Goal: Task Accomplishment & Management: Use online tool/utility

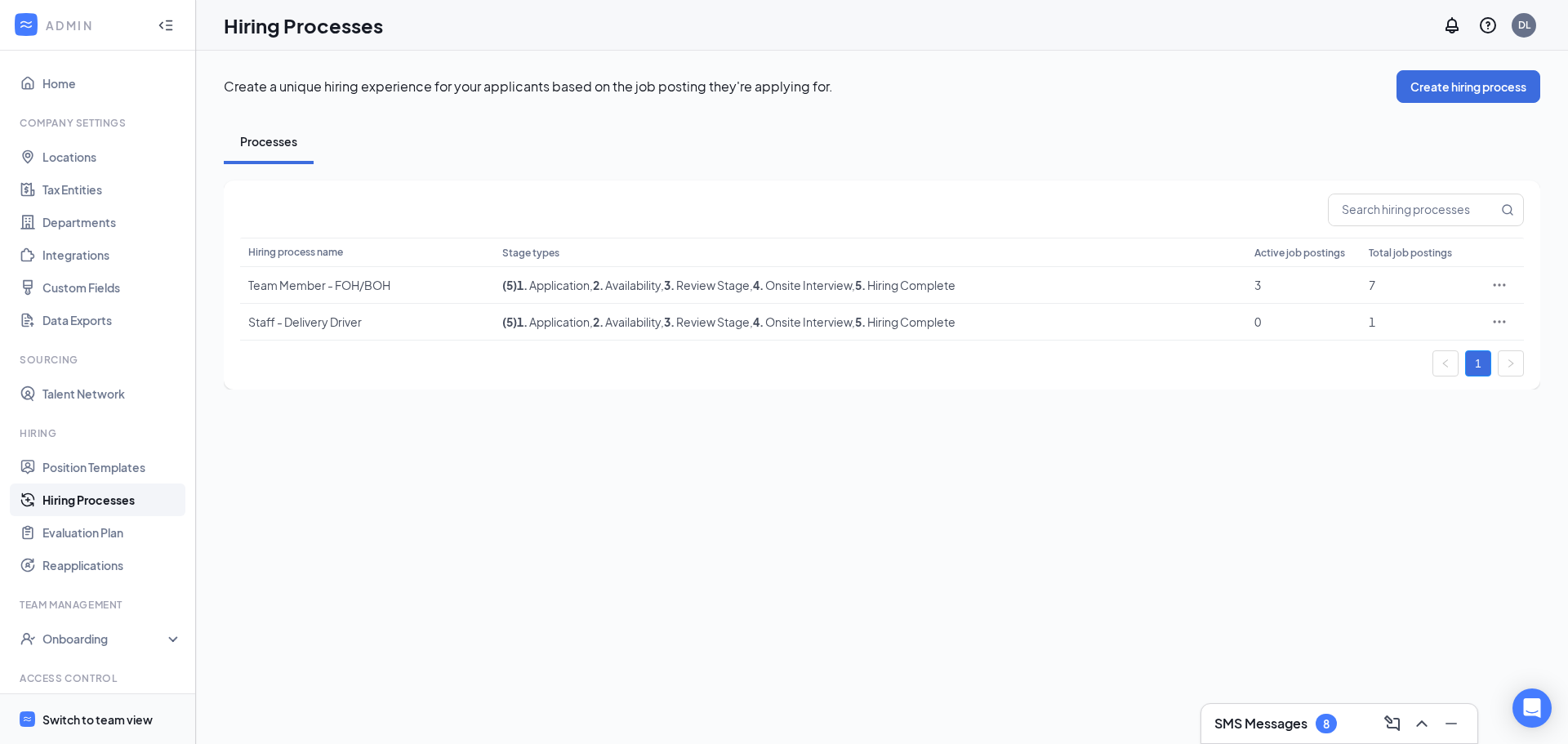
click at [127, 697] on span "Switch to team view" at bounding box center [113, 719] width 140 height 50
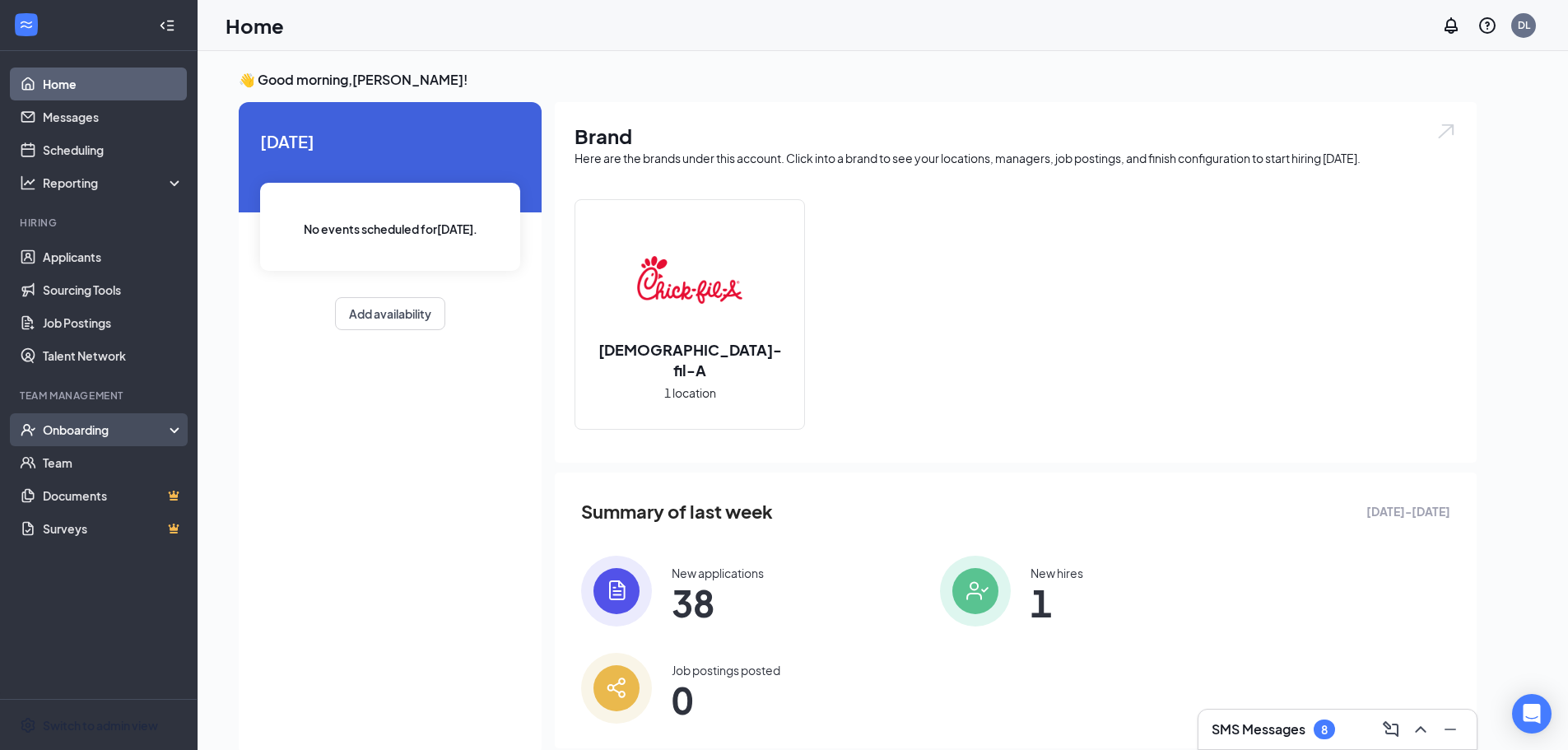
click at [55, 436] on div "Onboarding" at bounding box center [106, 430] width 127 height 17
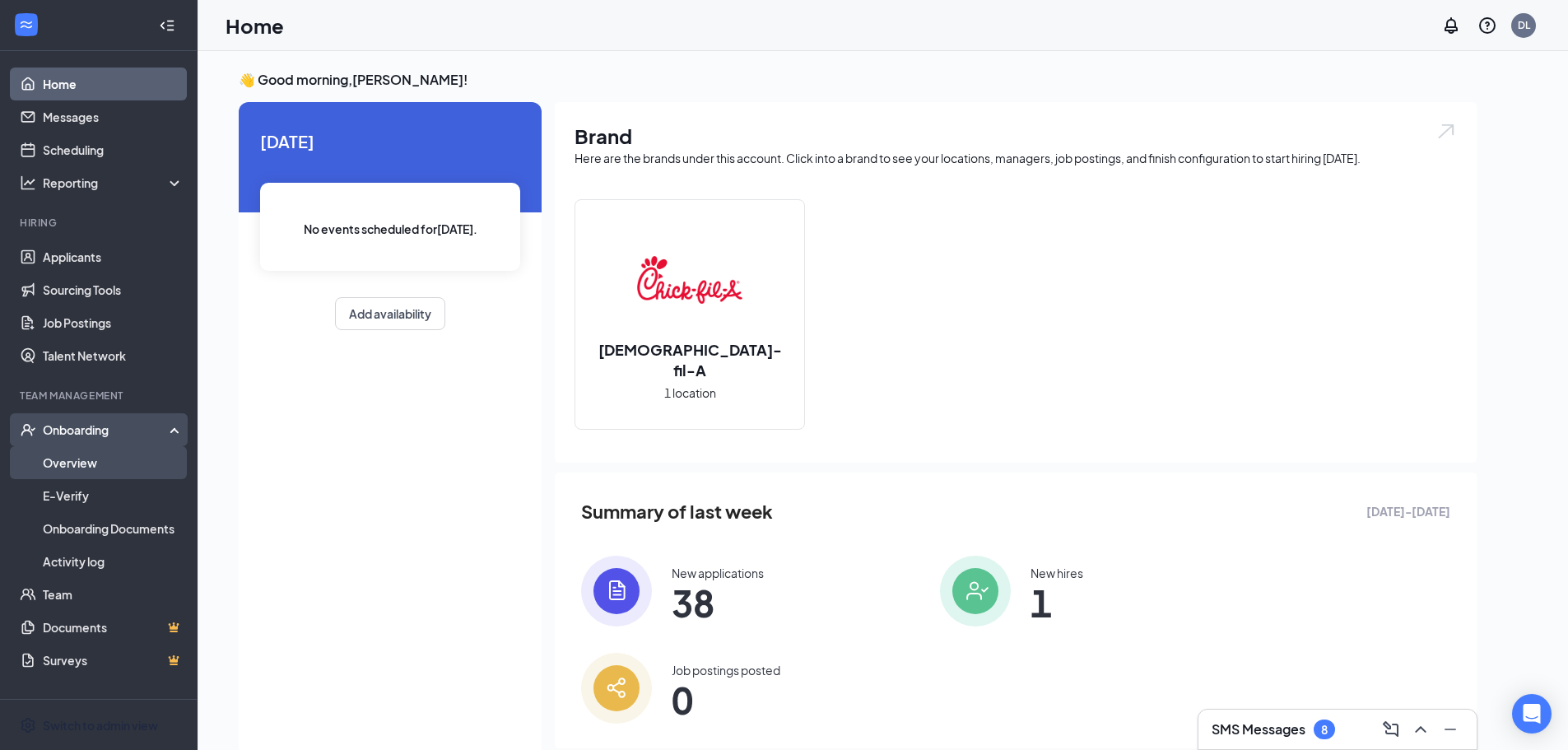
drag, startPoint x: 56, startPoint y: 440, endPoint x: 68, endPoint y: 465, distance: 27.7
click at [68, 465] on link "Overview" at bounding box center [114, 463] width 141 height 33
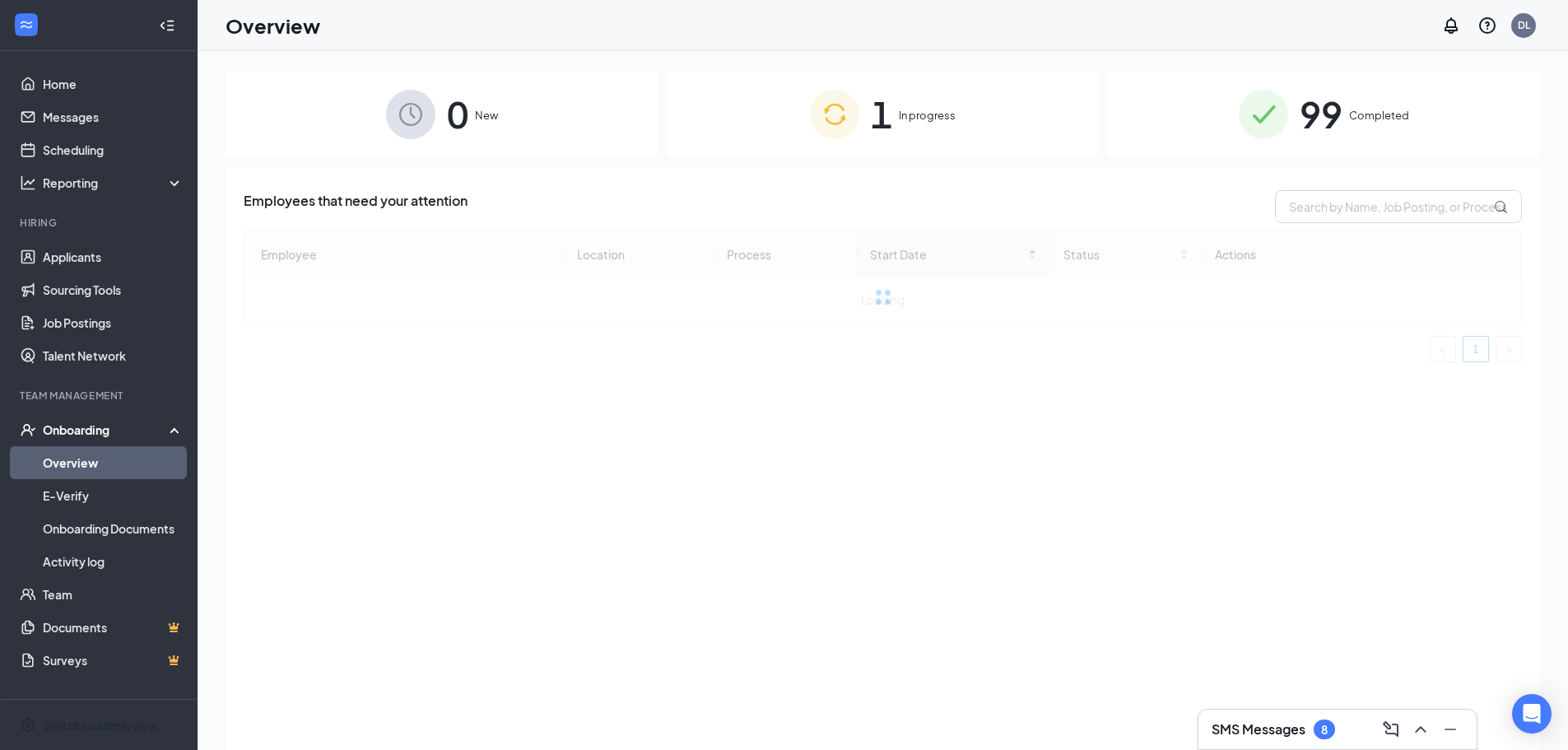
click at [949, 109] on span "In progress" at bounding box center [927, 115] width 56 height 17
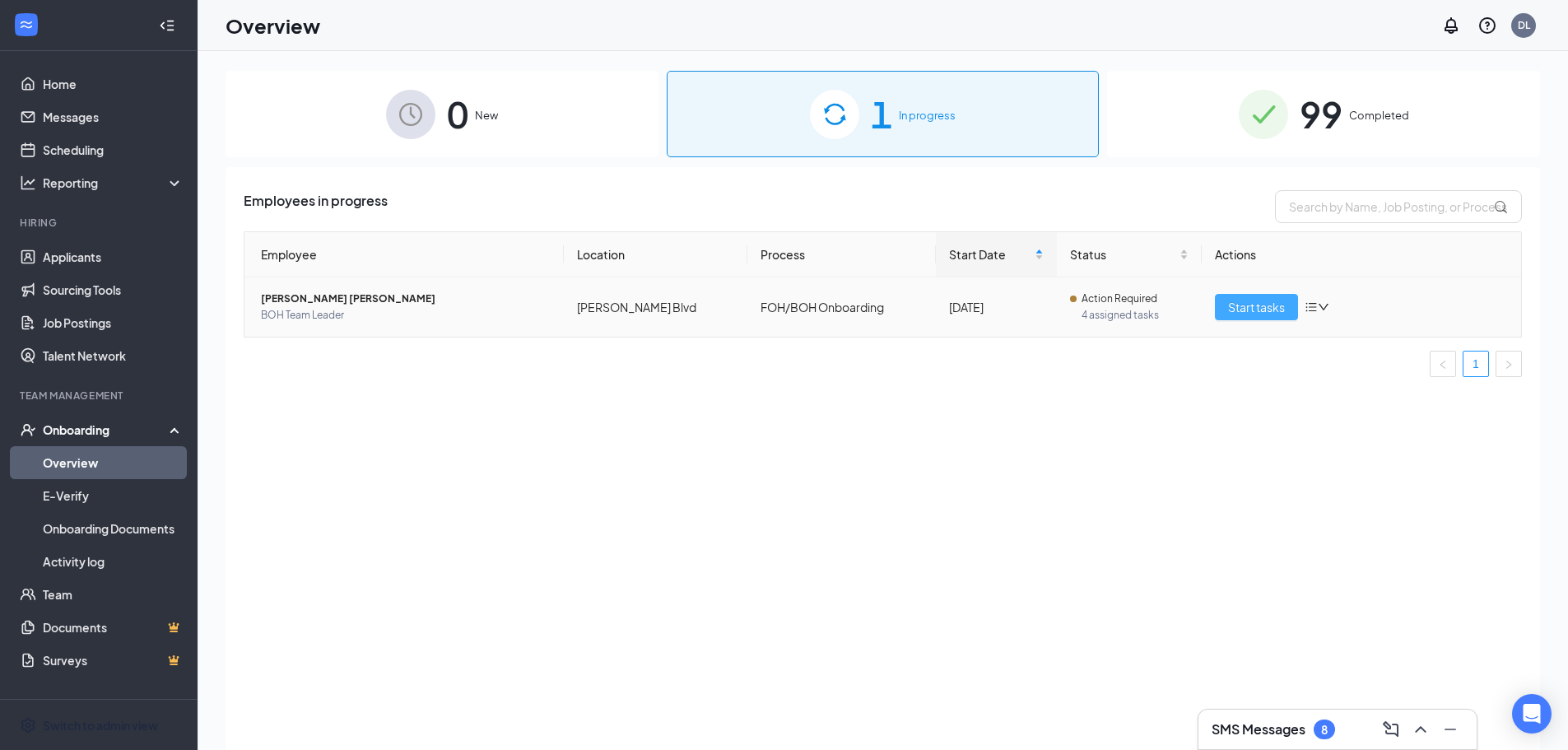
click at [1274, 304] on span "Start tasks" at bounding box center [1256, 307] width 56 height 18
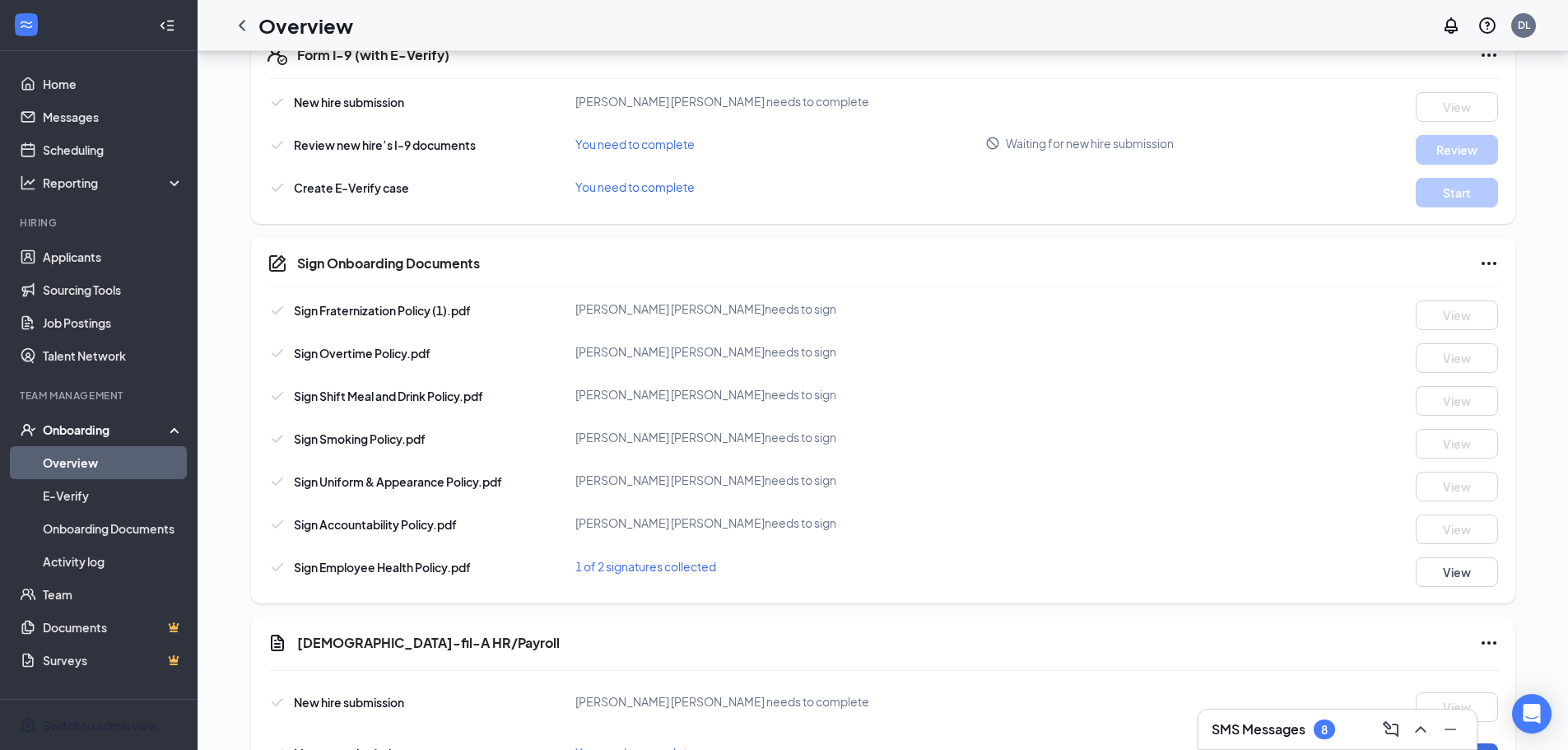
scroll to position [659, 0]
